Goal: Task Accomplishment & Management: Use online tool/utility

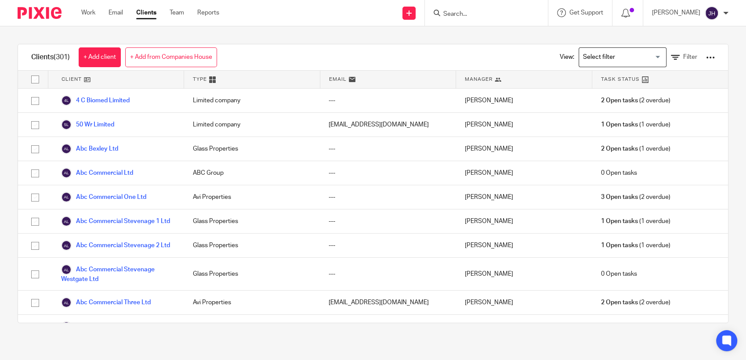
click at [76, 11] on div "Work Email Clients Team Reports Work Email Clients Team Reports Settings" at bounding box center [152, 13] width 160 height 26
click at [84, 10] on link "Work" at bounding box center [88, 12] width 14 height 9
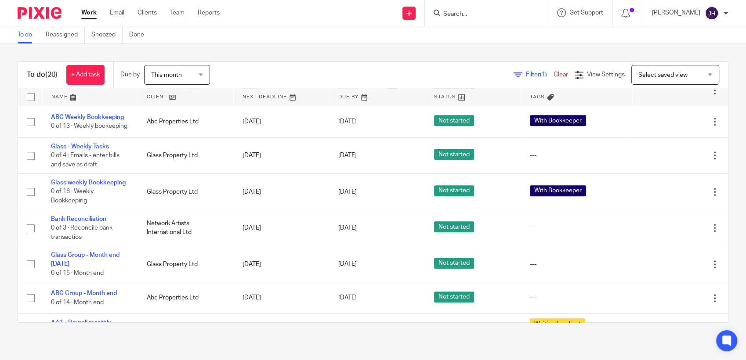
scroll to position [602, 0]
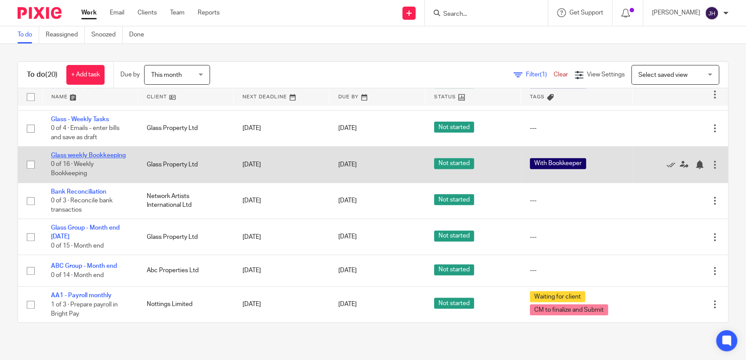
click at [77, 152] on link "Glass weekly Bookkeeping" at bounding box center [88, 155] width 75 height 6
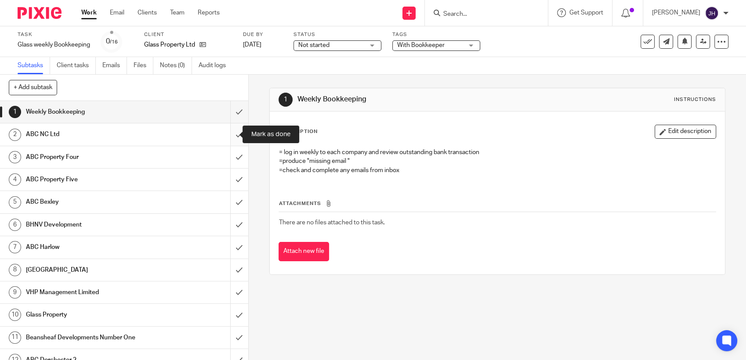
click at [227, 135] on input "submit" at bounding box center [124, 134] width 248 height 22
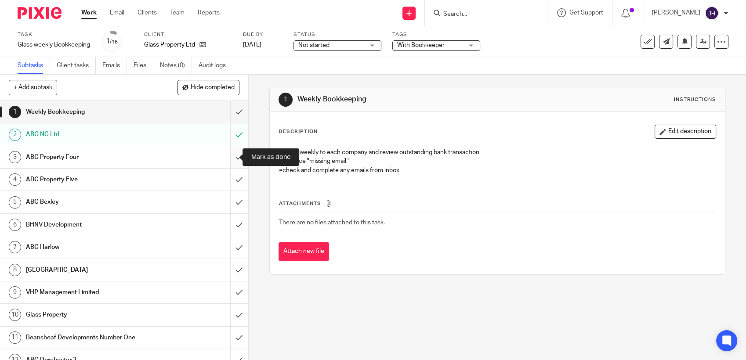
click at [229, 160] on input "submit" at bounding box center [124, 157] width 248 height 22
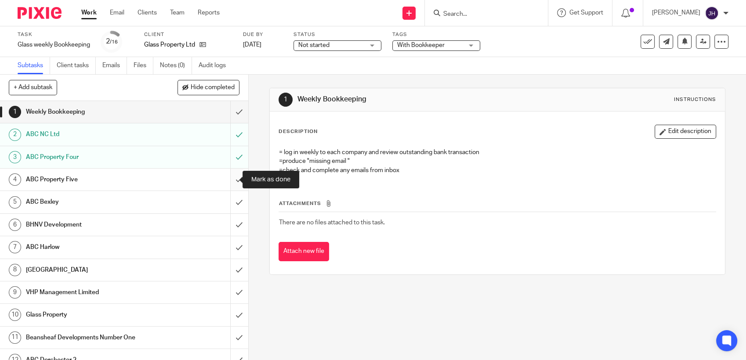
click at [230, 177] on input "submit" at bounding box center [124, 180] width 248 height 22
click at [115, 176] on h1 "ABC Property Five" at bounding box center [91, 179] width 130 height 13
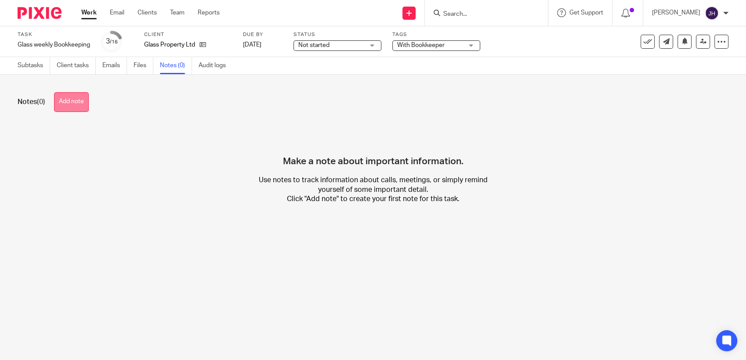
click at [75, 107] on button "Add note" at bounding box center [71, 102] width 35 height 20
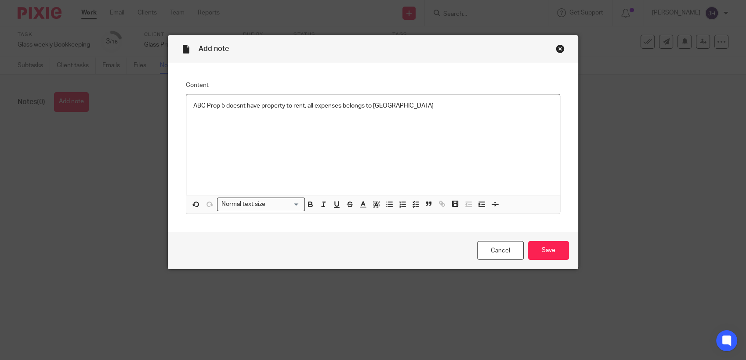
click at [219, 101] on p "ABC Prop 5 doesnt have property to rent, all expenses belongs to Bexley" at bounding box center [372, 105] width 359 height 9
click at [540, 251] on input "Save" at bounding box center [548, 250] width 41 height 19
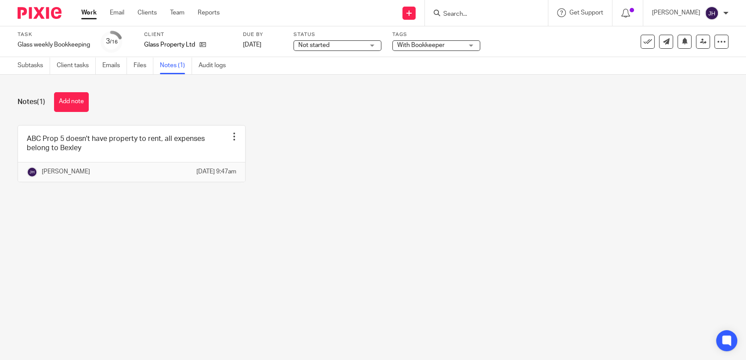
click at [274, 159] on div "ABC Prop 5 doesn't have property to rent, all expenses belong to Bexley Edit no…" at bounding box center [366, 160] width 724 height 70
click at [43, 67] on link "Subtasks" at bounding box center [34, 65] width 32 height 17
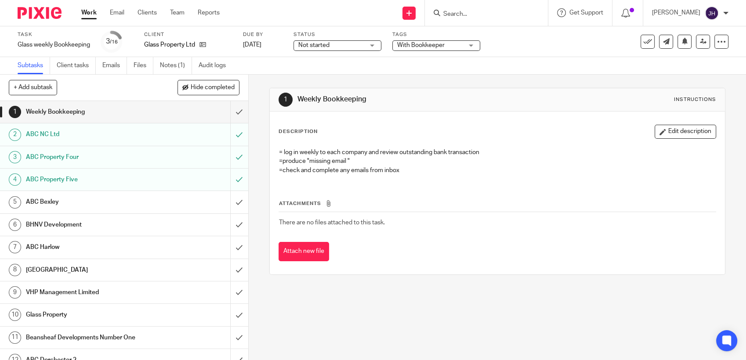
click at [66, 200] on h1 "ABC Bexley" at bounding box center [91, 201] width 130 height 13
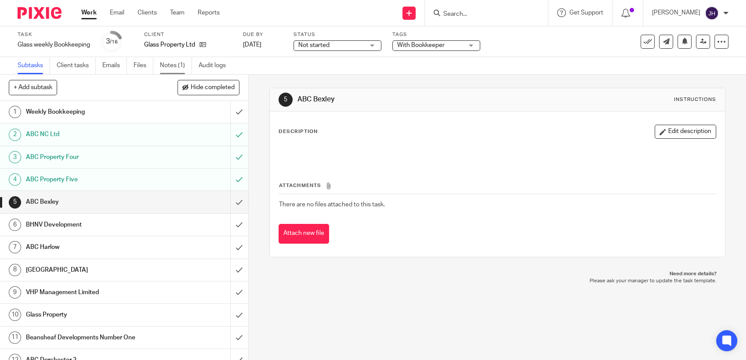
click at [178, 61] on link "Notes (1)" at bounding box center [176, 65] width 32 height 17
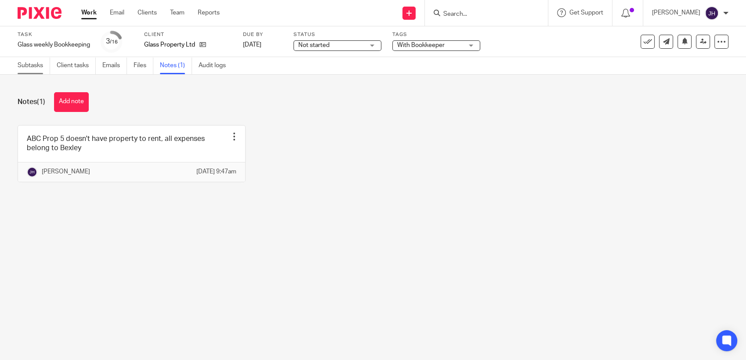
click at [32, 65] on link "Subtasks" at bounding box center [34, 65] width 32 height 17
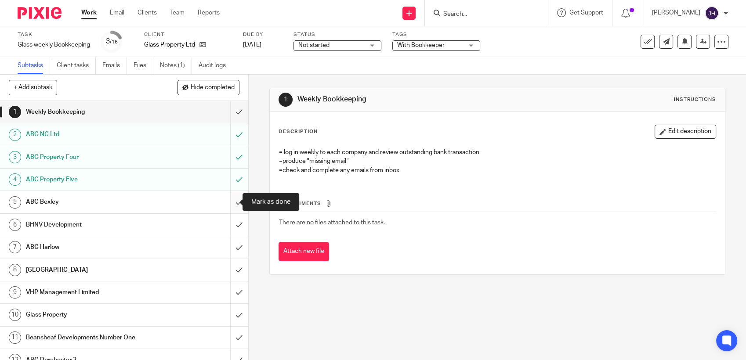
click at [230, 205] on input "submit" at bounding box center [124, 202] width 248 height 22
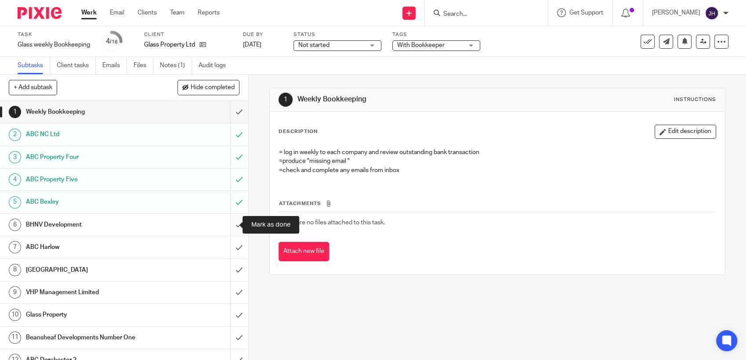
click at [228, 228] on input "submit" at bounding box center [124, 225] width 248 height 22
click at [229, 248] on input "submit" at bounding box center [124, 247] width 248 height 22
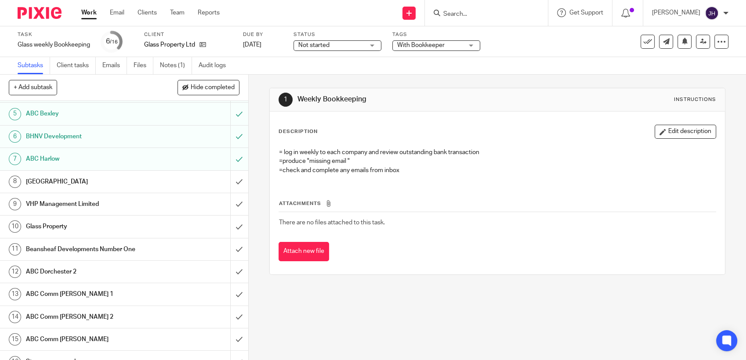
scroll to position [101, 0]
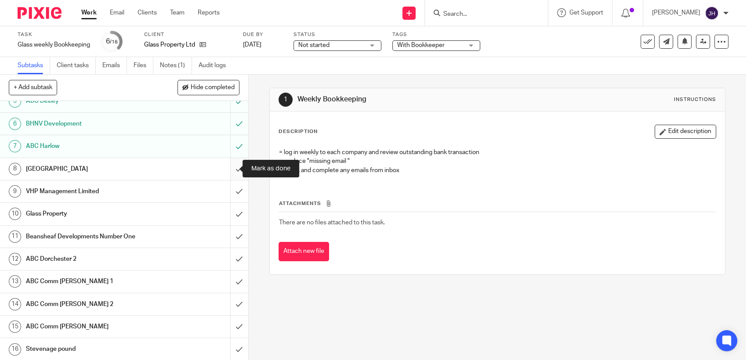
click at [229, 167] on input "submit" at bounding box center [124, 169] width 248 height 22
